Goal: Task Accomplishment & Management: Complete application form

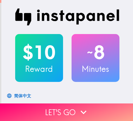
drag, startPoint x: 67, startPoint y: 105, endPoint x: 47, endPoint y: 87, distance: 26.9
click at [67, 105] on button "Let's go" at bounding box center [66, 113] width 133 height 18
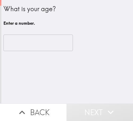
drag, startPoint x: 36, startPoint y: 40, endPoint x: 42, endPoint y: 41, distance: 6.1
click at [36, 40] on input "number" at bounding box center [37, 43] width 69 height 17
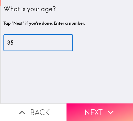
type input "35"
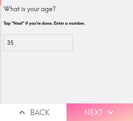
click at [92, 106] on button "Next" at bounding box center [100, 113] width 67 height 18
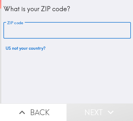
drag, startPoint x: 66, startPoint y: 31, endPoint x: 57, endPoint y: 32, distance: 9.1
click at [64, 31] on input "ZIP code" at bounding box center [66, 30] width 127 height 17
paste input "33621"
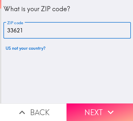
type input "33621"
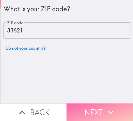
click at [107, 106] on icon "button" at bounding box center [111, 112] width 12 height 12
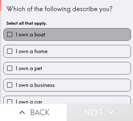
click at [69, 35] on label "I own a boat" at bounding box center [67, 34] width 127 height 12
click at [16, 35] on input "I own a boat" at bounding box center [10, 34] width 12 height 12
checkbox input "true"
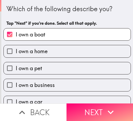
click at [65, 51] on label "I own a home" at bounding box center [67, 51] width 127 height 12
click at [16, 51] on input "I own a home" at bounding box center [10, 51] width 12 height 12
checkbox input "true"
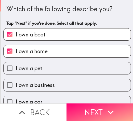
drag, startPoint x: 64, startPoint y: 65, endPoint x: 63, endPoint y: 79, distance: 13.9
click at [64, 66] on label "I own a pet" at bounding box center [67, 68] width 127 height 12
click at [16, 66] on input "I own a pet" at bounding box center [10, 68] width 12 height 12
checkbox input "true"
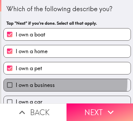
click at [59, 83] on label "I own a business" at bounding box center [67, 85] width 127 height 12
click at [16, 83] on input "I own a business" at bounding box center [10, 85] width 12 height 12
checkbox input "true"
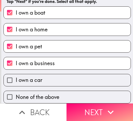
scroll to position [26, 0]
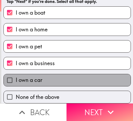
click at [67, 78] on label "I own a car" at bounding box center [67, 80] width 127 height 12
click at [16, 78] on input "I own a car" at bounding box center [10, 80] width 12 height 12
checkbox input "true"
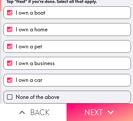
click at [81, 108] on button "Next" at bounding box center [100, 113] width 67 height 18
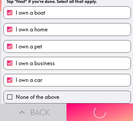
scroll to position [0, 0]
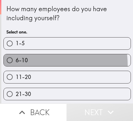
click at [36, 65] on label "6-10" at bounding box center [67, 60] width 127 height 12
click at [16, 65] on input "6-10" at bounding box center [10, 60] width 12 height 12
radio input "true"
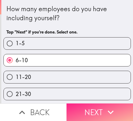
click at [113, 109] on icon "button" at bounding box center [111, 112] width 12 height 12
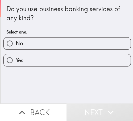
drag, startPoint x: 68, startPoint y: 61, endPoint x: 46, endPoint y: 59, distance: 23.0
click at [68, 61] on label "Yes" at bounding box center [67, 60] width 127 height 12
click at [16, 61] on input "Yes" at bounding box center [10, 60] width 12 height 12
radio input "true"
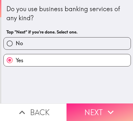
click at [93, 104] on button "Next" at bounding box center [100, 113] width 67 height 18
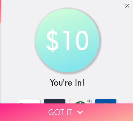
click at [81, 106] on icon "button" at bounding box center [80, 112] width 12 height 12
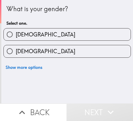
click at [74, 39] on label "[DEMOGRAPHIC_DATA]" at bounding box center [67, 34] width 127 height 12
click at [16, 39] on input "[DEMOGRAPHIC_DATA]" at bounding box center [10, 34] width 12 height 12
radio input "true"
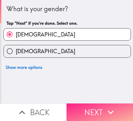
click at [108, 106] on icon "button" at bounding box center [111, 112] width 12 height 12
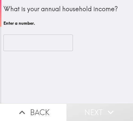
click at [42, 45] on input "number" at bounding box center [37, 43] width 69 height 17
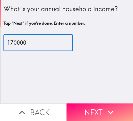
type input "170000"
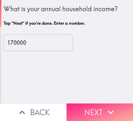
drag, startPoint x: 119, startPoint y: 102, endPoint x: 105, endPoint y: 104, distance: 13.4
click at [116, 104] on button "Next" at bounding box center [100, 113] width 67 height 18
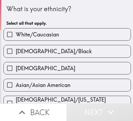
click at [9, 51] on input "[DEMOGRAPHIC_DATA]/Black" at bounding box center [10, 51] width 12 height 12
checkbox input "true"
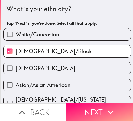
drag, startPoint x: 114, startPoint y: 106, endPoint x: 77, endPoint y: 88, distance: 40.8
click at [114, 106] on icon "button" at bounding box center [111, 112] width 12 height 12
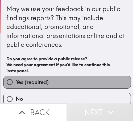
click at [74, 82] on label "Yes (required)" at bounding box center [67, 82] width 127 height 12
click at [16, 82] on input "Yes (required)" at bounding box center [10, 82] width 12 height 12
radio input "true"
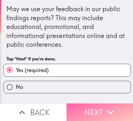
click at [97, 104] on button "Next" at bounding box center [100, 113] width 67 height 18
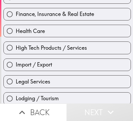
scroll to position [160, 0]
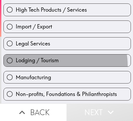
click at [55, 66] on label "Lodging / Tourism" at bounding box center [67, 61] width 127 height 12
click at [16, 66] on input "Lodging / Tourism" at bounding box center [10, 61] width 12 height 12
radio input "true"
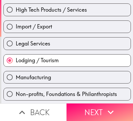
click at [43, 79] on span "Manufacturing" at bounding box center [33, 77] width 35 height 7
click at [16, 79] on input "Manufacturing" at bounding box center [10, 77] width 12 height 12
radio input "true"
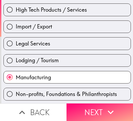
click at [97, 99] on label "Non-profits, Foundations & Philanthropists" at bounding box center [67, 94] width 127 height 12
click at [16, 99] on input "Non-profits, Foundations & Philanthropists" at bounding box center [10, 94] width 12 height 12
radio input "true"
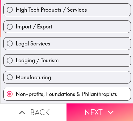
scroll to position [160, 0]
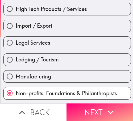
click at [67, 35] on div "Legal Services" at bounding box center [65, 40] width 132 height 17
click at [77, 48] on label "Legal Services" at bounding box center [67, 43] width 127 height 12
click at [16, 48] on input "Legal Services" at bounding box center [10, 43] width 12 height 12
radio input "true"
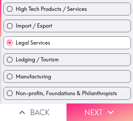
click at [105, 110] on icon "button" at bounding box center [111, 112] width 12 height 12
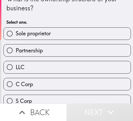
scroll to position [5, 0]
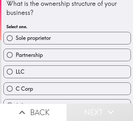
drag, startPoint x: 61, startPoint y: 64, endPoint x: 40, endPoint y: 69, distance: 21.0
click at [61, 64] on div "LLC" at bounding box center [65, 69] width 132 height 17
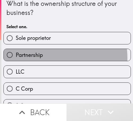
click at [45, 58] on label "Partnership" at bounding box center [67, 55] width 127 height 12
click at [16, 58] on input "Partnership" at bounding box center [10, 55] width 12 height 12
radio input "true"
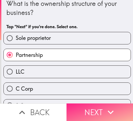
drag, startPoint x: 75, startPoint y: 105, endPoint x: 118, endPoint y: 101, distance: 43.3
click at [75, 105] on button "Next" at bounding box center [100, 113] width 67 height 18
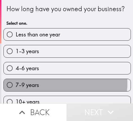
click at [60, 91] on label "7-9 years" at bounding box center [67, 85] width 127 height 12
click at [16, 91] on input "7-9 years" at bounding box center [10, 85] width 12 height 12
radio input "true"
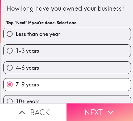
click at [106, 106] on icon "button" at bounding box center [111, 112] width 12 height 12
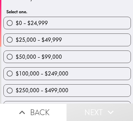
scroll to position [27, 0]
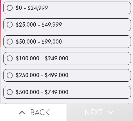
drag, startPoint x: 43, startPoint y: 46, endPoint x: 33, endPoint y: 57, distance: 15.1
click at [43, 46] on label "$50,000 - $99,000" at bounding box center [67, 42] width 127 height 12
click at [16, 46] on input "$50,000 - $99,000" at bounding box center [10, 42] width 12 height 12
radio input "true"
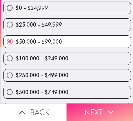
click at [111, 106] on icon "button" at bounding box center [111, 112] width 12 height 12
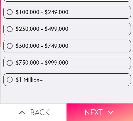
scroll to position [0, 0]
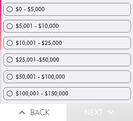
scroll to position [53, 0]
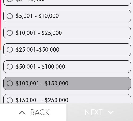
click at [74, 83] on label "$100,001 - $150,000" at bounding box center [67, 83] width 127 height 12
click at [16, 83] on input "$100,001 - $150,000" at bounding box center [10, 83] width 12 height 12
radio input "true"
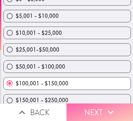
click at [122, 109] on button "Next" at bounding box center [100, 113] width 67 height 18
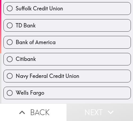
scroll to position [186, 0]
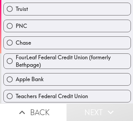
click at [60, 75] on label "Apple Bank" at bounding box center [67, 79] width 127 height 12
click at [16, 75] on input "Apple Bank" at bounding box center [10, 79] width 12 height 12
radio input "true"
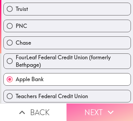
click at [106, 104] on button "Next" at bounding box center [100, 113] width 67 height 18
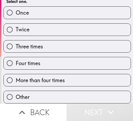
scroll to position [44, 0]
click at [63, 77] on span "More than four times" at bounding box center [40, 80] width 49 height 7
click at [16, 75] on input "More than four times" at bounding box center [10, 80] width 12 height 12
radio input "true"
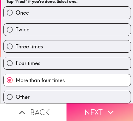
drag, startPoint x: 86, startPoint y: 108, endPoint x: 132, endPoint y: 72, distance: 58.4
click at [87, 108] on button "Next" at bounding box center [100, 113] width 67 height 18
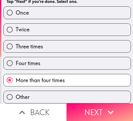
scroll to position [6, 0]
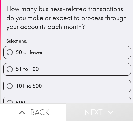
click at [87, 89] on label "101 to 500" at bounding box center [67, 86] width 127 height 12
click at [16, 89] on input "101 to 500" at bounding box center [10, 86] width 12 height 12
radio input "true"
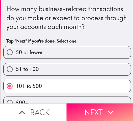
drag, startPoint x: 86, startPoint y: 108, endPoint x: 44, endPoint y: 63, distance: 60.8
click at [87, 108] on button "Next" at bounding box center [100, 113] width 67 height 18
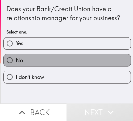
click at [72, 56] on label "No" at bounding box center [67, 60] width 127 height 12
click at [16, 56] on input "No" at bounding box center [10, 60] width 12 height 12
radio input "true"
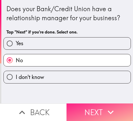
click at [105, 106] on icon "button" at bounding box center [111, 112] width 12 height 12
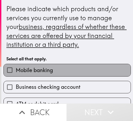
click at [79, 73] on label "Mobile banking" at bounding box center [67, 70] width 127 height 12
click at [16, 73] on input "Mobile banking" at bounding box center [10, 70] width 12 height 12
checkbox input "true"
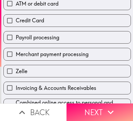
scroll to position [106, 0]
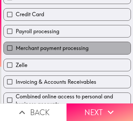
click at [71, 50] on span "Merchant payment processing" at bounding box center [52, 47] width 73 height 7
click at [16, 50] on input "Merchant payment processing" at bounding box center [10, 48] width 12 height 12
checkbox input "true"
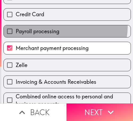
click at [61, 27] on label "Payroll processing" at bounding box center [67, 31] width 127 height 12
click at [16, 27] on input "Payroll processing" at bounding box center [10, 31] width 12 height 12
checkbox input "true"
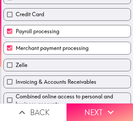
click at [57, 12] on label "Credit Card" at bounding box center [67, 15] width 127 height 12
click at [16, 12] on input "Credit Card" at bounding box center [10, 15] width 12 height 12
checkbox input "true"
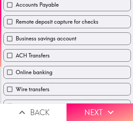
scroll to position [233, 0]
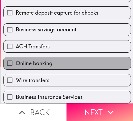
drag, startPoint x: 77, startPoint y: 57, endPoint x: 71, endPoint y: 40, distance: 18.4
click at [76, 57] on label "Online banking" at bounding box center [67, 63] width 127 height 12
click at [16, 57] on input "Online banking" at bounding box center [10, 63] width 12 height 12
checkbox input "true"
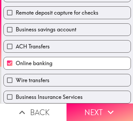
click at [67, 36] on div "ACH Transfers" at bounding box center [65, 44] width 132 height 17
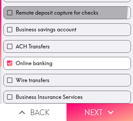
click at [56, 7] on label "Remote deposit capture for checks" at bounding box center [67, 13] width 127 height 12
click at [16, 7] on input "Remote deposit capture for checks" at bounding box center [10, 13] width 12 height 12
checkbox input "true"
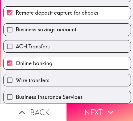
click at [81, 74] on label "Wire transfers" at bounding box center [67, 80] width 127 height 12
click at [16, 74] on input "Wire transfers" at bounding box center [10, 80] width 12 height 12
checkbox input "true"
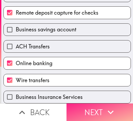
click at [110, 106] on icon "button" at bounding box center [111, 112] width 12 height 12
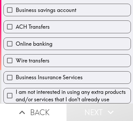
scroll to position [251, 0]
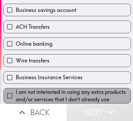
click at [68, 88] on span "I am not interested in using any extra products and/or services that I don't al…" at bounding box center [73, 95] width 115 height 15
click at [16, 90] on input "I am not interested in using any extra products and/or services that I don't al…" at bounding box center [10, 96] width 12 height 12
checkbox input "true"
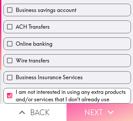
click at [111, 106] on icon "button" at bounding box center [111, 112] width 12 height 12
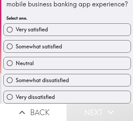
scroll to position [27, 0]
click at [72, 42] on label "Somewhat satisfied" at bounding box center [67, 46] width 127 height 12
click at [16, 42] on input "Somewhat satisfied" at bounding box center [10, 46] width 12 height 12
radio input "true"
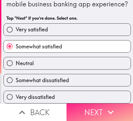
click at [116, 108] on button "Next" at bounding box center [100, 113] width 67 height 18
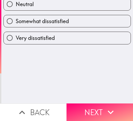
scroll to position [0, 0]
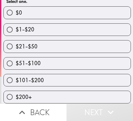
scroll to position [70, 0]
click at [48, 76] on label "$101-$200" at bounding box center [67, 80] width 127 height 12
click at [16, 76] on input "$101-$200" at bounding box center [10, 80] width 12 height 12
radio input "true"
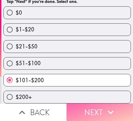
click at [107, 109] on icon "button" at bounding box center [111, 112] width 12 height 12
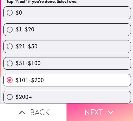
scroll to position [48, 0]
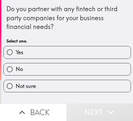
click at [39, 65] on label "No" at bounding box center [67, 69] width 127 height 12
click at [16, 65] on input "No" at bounding box center [10, 69] width 12 height 12
radio input "true"
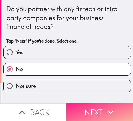
click at [111, 110] on icon "button" at bounding box center [111, 112] width 12 height 12
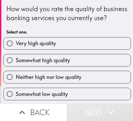
drag, startPoint x: 84, startPoint y: 43, endPoint x: 0, endPoint y: 59, distance: 85.5
click at [77, 44] on div "Very high quality" at bounding box center [65, 41] width 132 height 17
click at [40, 47] on span "Very high quality" at bounding box center [36, 43] width 40 height 7
click at [16, 50] on input "Very high quality" at bounding box center [10, 44] width 12 height 12
radio input "true"
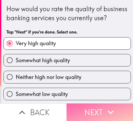
click at [106, 106] on icon "button" at bounding box center [111, 112] width 12 height 12
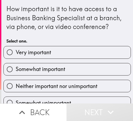
click at [49, 51] on span "Very important" at bounding box center [33, 52] width 35 height 7
click at [16, 51] on input "Very important" at bounding box center [10, 52] width 12 height 12
radio input "true"
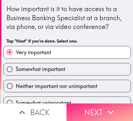
click at [72, 106] on button "Next" at bounding box center [100, 113] width 67 height 18
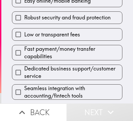
scroll to position [88, 0]
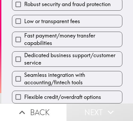
drag, startPoint x: 76, startPoint y: 86, endPoint x: 77, endPoint y: 78, distance: 8.3
click at [76, 87] on div "Flexible credit/overdraft options" at bounding box center [65, 95] width 115 height 17
click at [72, 67] on div "Seamless integration with accounting/fintech tools" at bounding box center [65, 77] width 115 height 20
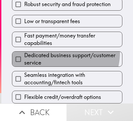
drag, startPoint x: 54, startPoint y: 48, endPoint x: 47, endPoint y: 44, distance: 8.3
click at [52, 52] on span "Dedicated business support/customer service" at bounding box center [73, 59] width 98 height 15
click at [24, 53] on input "Dedicated business support/customer service" at bounding box center [18, 59] width 12 height 12
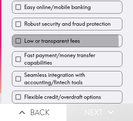
click at [43, 38] on span "Low or transparent fees" at bounding box center [52, 40] width 56 height 7
click at [24, 38] on input "Low or transparent fees" at bounding box center [18, 41] width 12 height 12
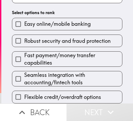
click at [42, 23] on span "Easy online/mobile banking" at bounding box center [57, 23] width 67 height 7
click at [24, 23] on input "Easy online/mobile banking" at bounding box center [18, 24] width 12 height 12
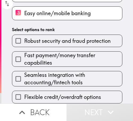
scroll to position [90, 0]
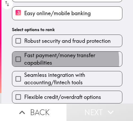
click at [47, 57] on span "Fast payment/money transfer capabilities" at bounding box center [73, 59] width 98 height 15
click at [24, 57] on input "Fast payment/money transfer capabilities" at bounding box center [18, 59] width 12 height 12
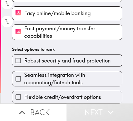
click at [40, 73] on span "Seamless integration with accounting/fintech tools" at bounding box center [73, 78] width 98 height 15
click at [24, 73] on input "Seamless integration with accounting/fintech tools" at bounding box center [18, 79] width 12 height 12
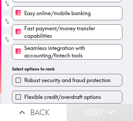
click at [36, 91] on label "Flexible credit/overdraft options" at bounding box center [67, 97] width 110 height 12
click at [24, 91] on input "Flexible credit/overdraft options" at bounding box center [18, 97] width 12 height 12
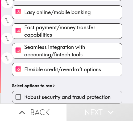
click at [37, 93] on span "Robust security and fraud protection" at bounding box center [67, 96] width 87 height 7
click at [24, 93] on input "Robust security and fraud protection" at bounding box center [18, 97] width 12 height 12
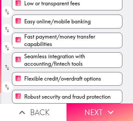
scroll to position [88, 0]
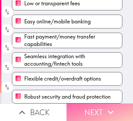
click at [98, 104] on button "Next" at bounding box center [100, 113] width 67 height 18
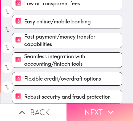
scroll to position [77, 0]
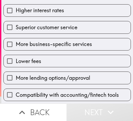
click at [86, 38] on label "More business-specific services" at bounding box center [67, 44] width 127 height 12
click at [16, 38] on input "More business-specific services" at bounding box center [10, 44] width 12 height 12
checkbox input "true"
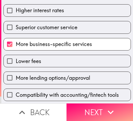
drag, startPoint x: 49, startPoint y: 69, endPoint x: 48, endPoint y: 55, distance: 13.6
click at [49, 69] on div "More lending options/approval" at bounding box center [65, 75] width 132 height 17
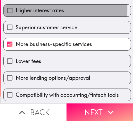
click at [48, 8] on span "Higher interest rates" at bounding box center [40, 10] width 48 height 7
click at [16, 8] on input "Higher interest rates" at bounding box center [10, 11] width 12 height 12
checkbox input "true"
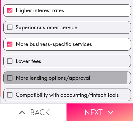
click at [55, 75] on span "More lending options/approval" at bounding box center [53, 77] width 75 height 7
click at [16, 75] on input "More lending options/approval" at bounding box center [10, 78] width 12 height 12
checkbox input "true"
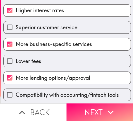
drag, startPoint x: 84, startPoint y: 105, endPoint x: 133, endPoint y: 96, distance: 49.8
click at [84, 105] on button "Next" at bounding box center [100, 113] width 67 height 18
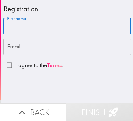
click at [100, 21] on input "First name" at bounding box center [66, 26] width 127 height 17
paste input "[PERSON_NAME]"
type input "[PERSON_NAME]"
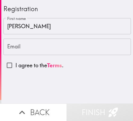
drag, startPoint x: 96, startPoint y: 54, endPoint x: 99, endPoint y: 55, distance: 3.6
click at [96, 54] on input "Email" at bounding box center [66, 47] width 127 height 17
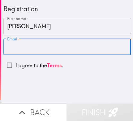
paste input "[EMAIL_ADDRESS][DOMAIN_NAME]"
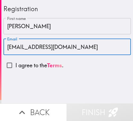
type input "[EMAIL_ADDRESS][DOMAIN_NAME]"
click at [9, 63] on input "I agree to the Terms ." at bounding box center [9, 65] width 12 height 12
checkbox input "true"
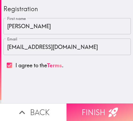
click at [104, 105] on button "Finish" at bounding box center [100, 113] width 67 height 18
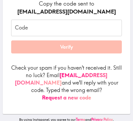
scroll to position [83, 0]
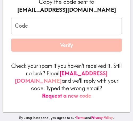
click at [56, 28] on input "Code" at bounding box center [66, 26] width 111 height 17
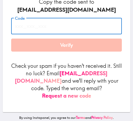
paste input "2dL_4nd_r5i"
type input "2dL_4nd_r5i"
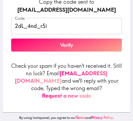
click at [93, 46] on button "Verify" at bounding box center [66, 45] width 111 height 13
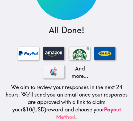
scroll to position [80, 0]
